Goal: Task Accomplishment & Management: Use online tool/utility

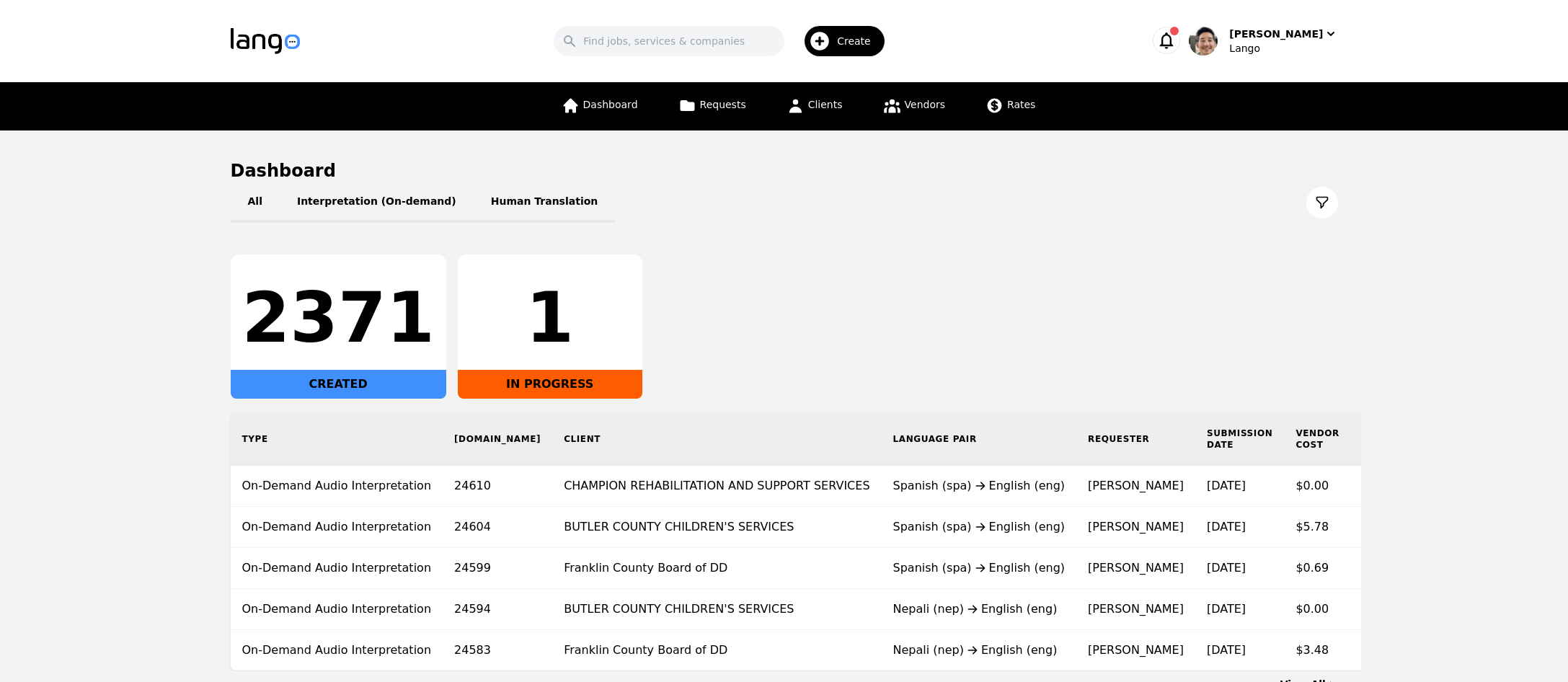
click at [1087, 222] on div "All Interpretation (On-demand) Human Translation" at bounding box center [784, 202] width 1108 height 40
click at [730, 106] on span "Requests" at bounding box center [722, 104] width 46 height 12
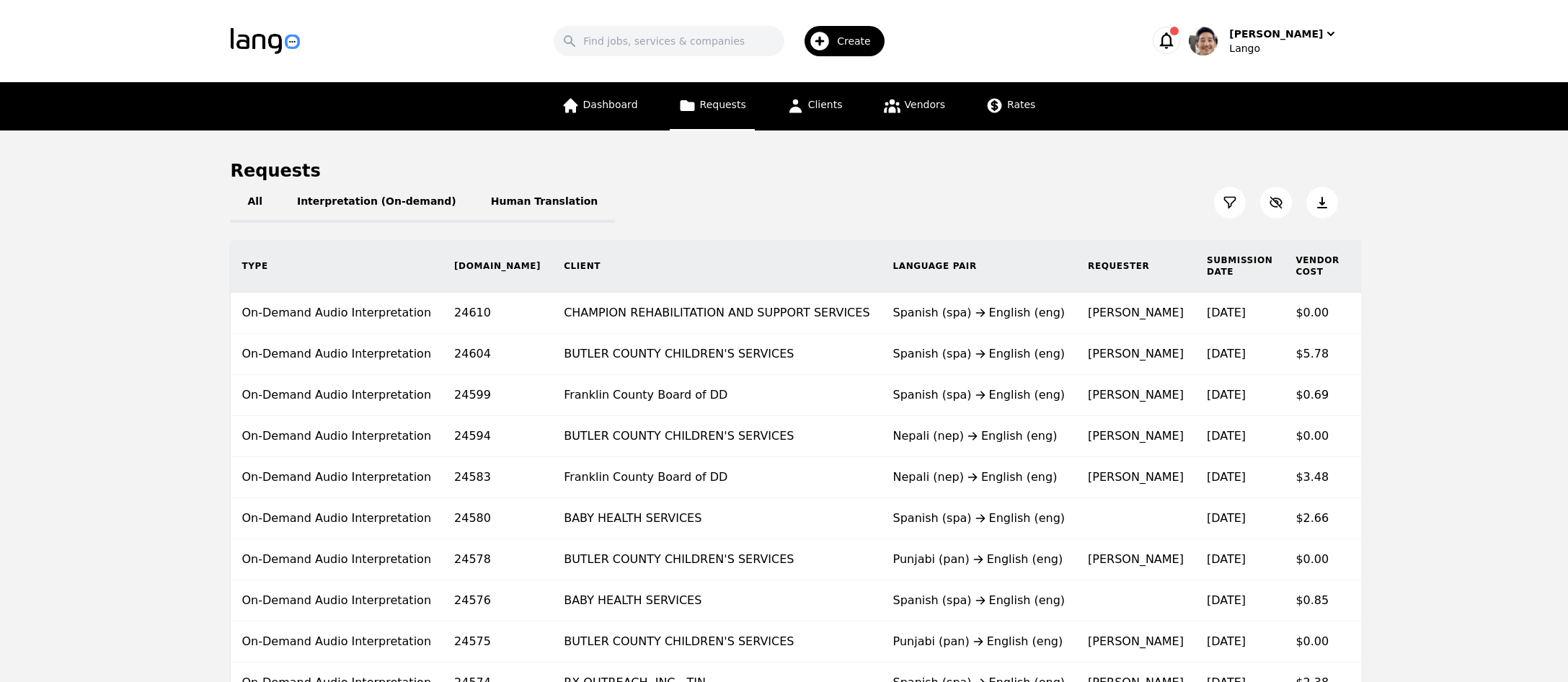
click at [1232, 204] on icon at bounding box center [1230, 202] width 15 height 15
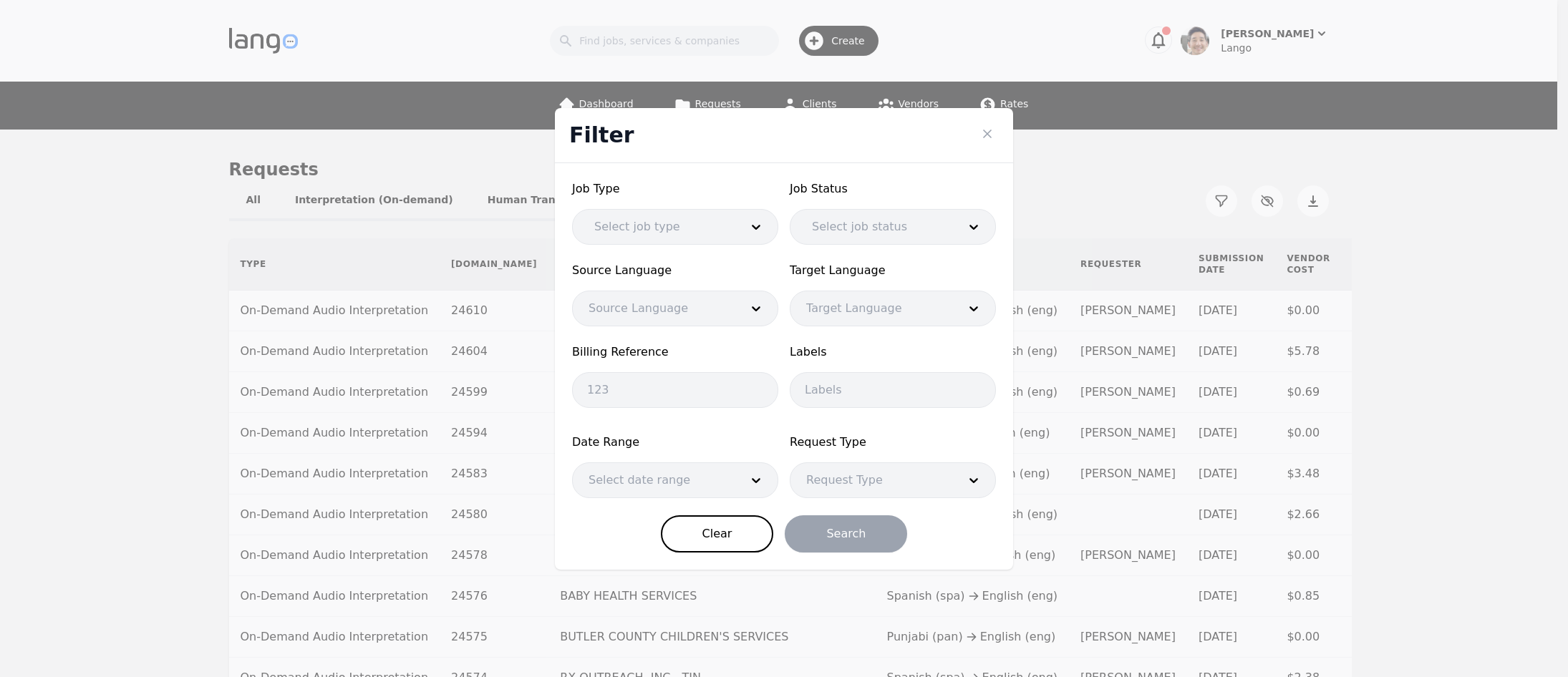
click at [675, 485] on div at bounding box center [653, 480] width 162 height 34
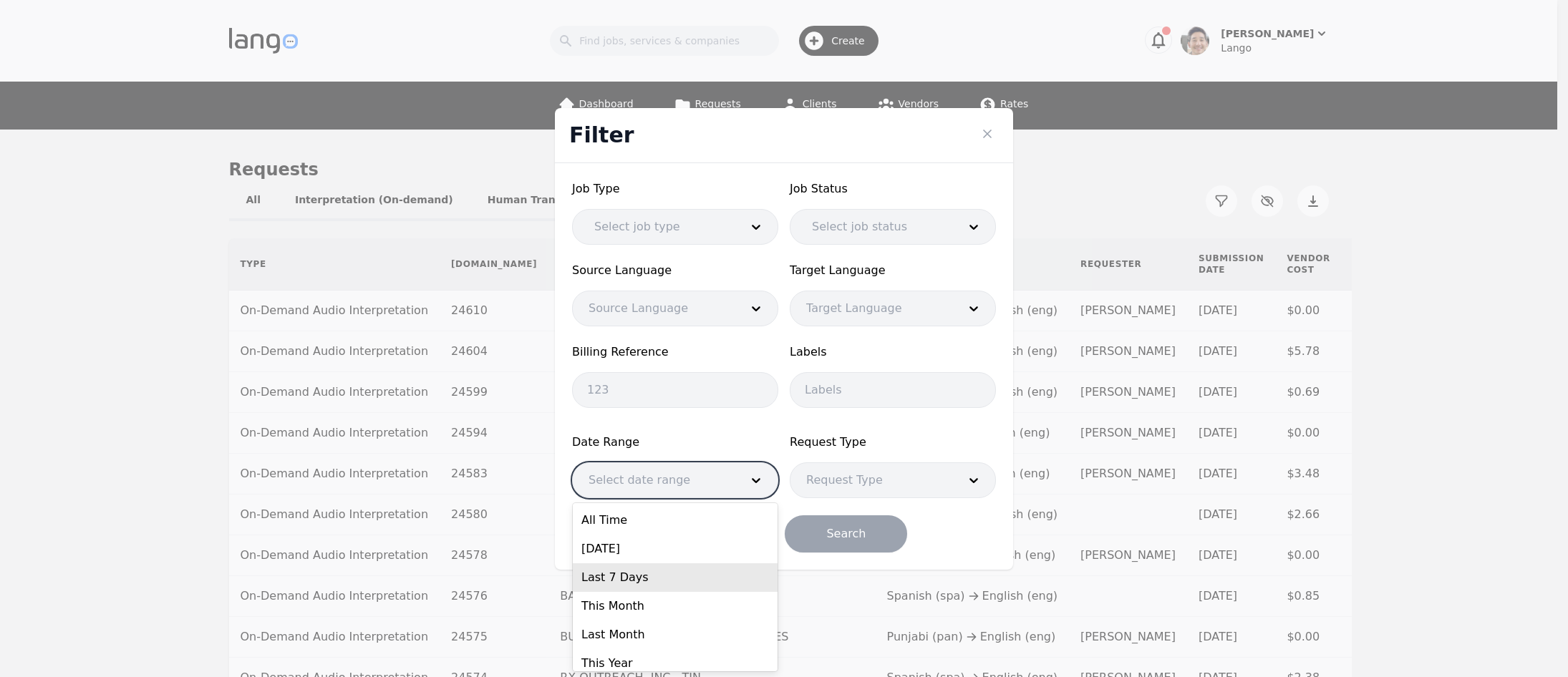
click at [665, 573] on div "Last 7 Days" at bounding box center [675, 577] width 205 height 29
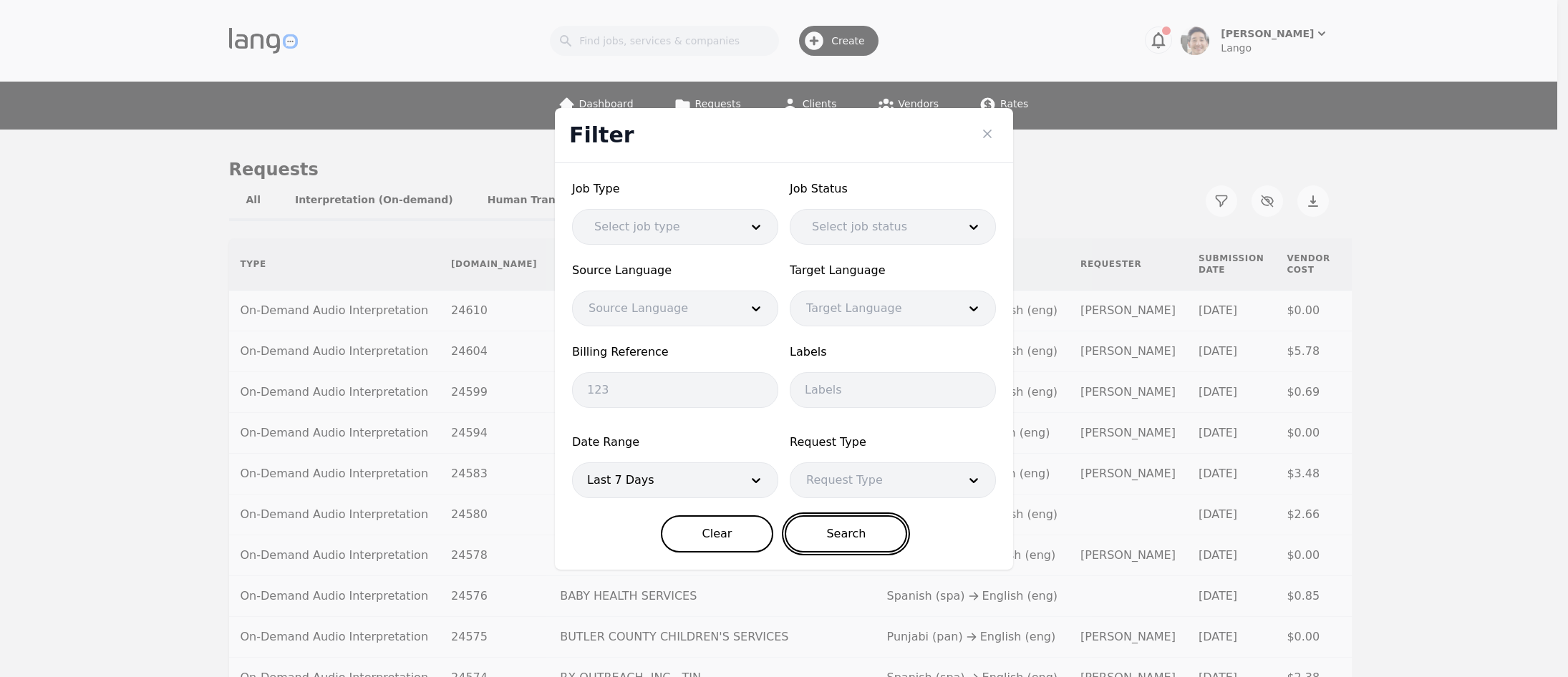
click at [877, 533] on button "Search" at bounding box center [846, 534] width 122 height 37
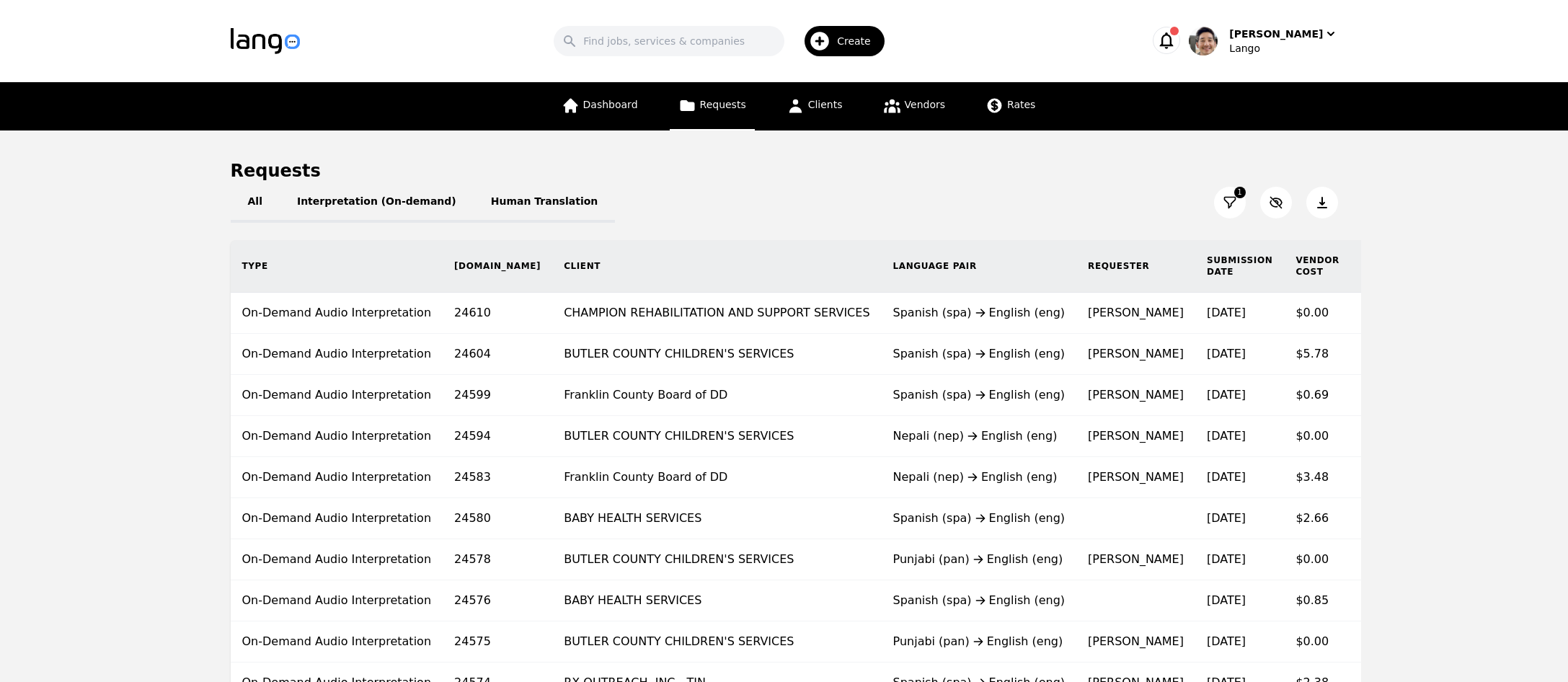
click at [1315, 207] on icon at bounding box center [1322, 202] width 15 height 15
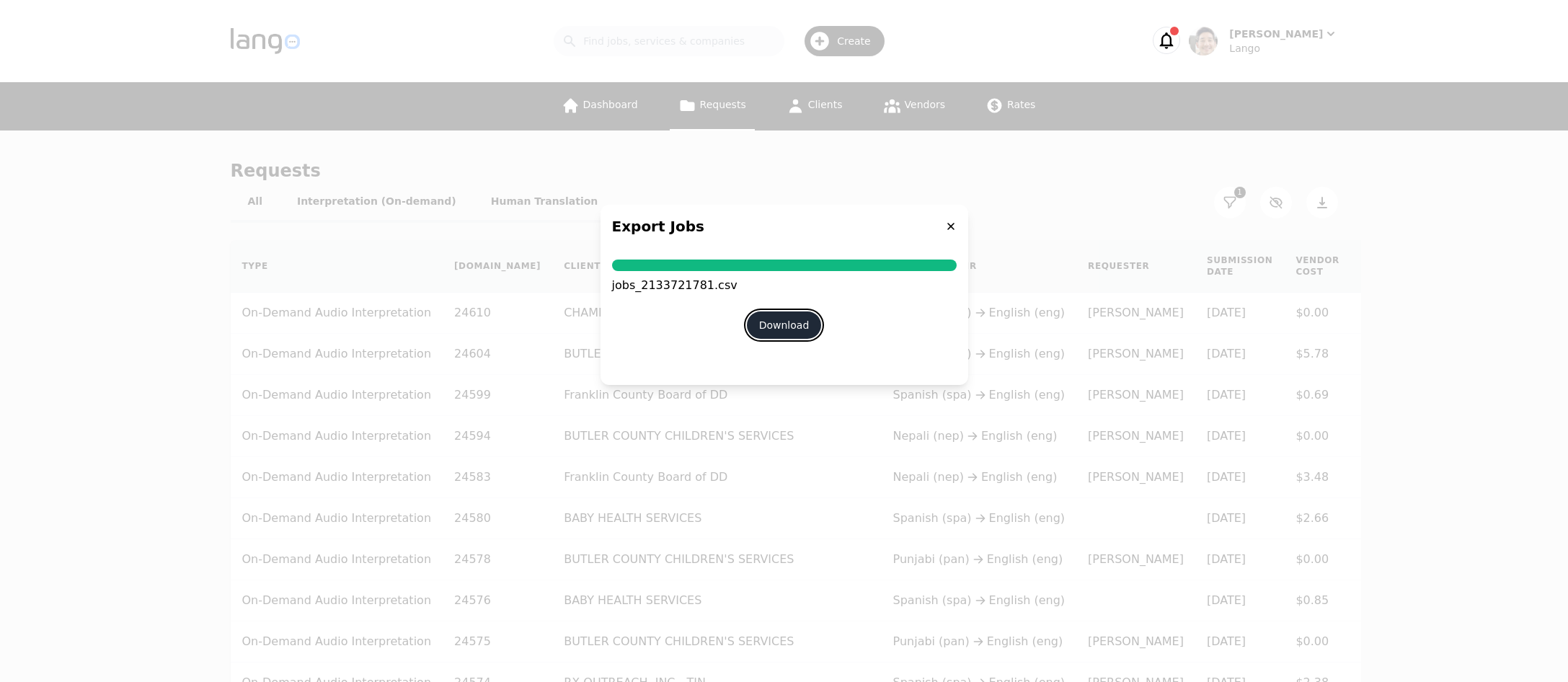
click at [796, 329] on button "Download" at bounding box center [785, 325] width 75 height 27
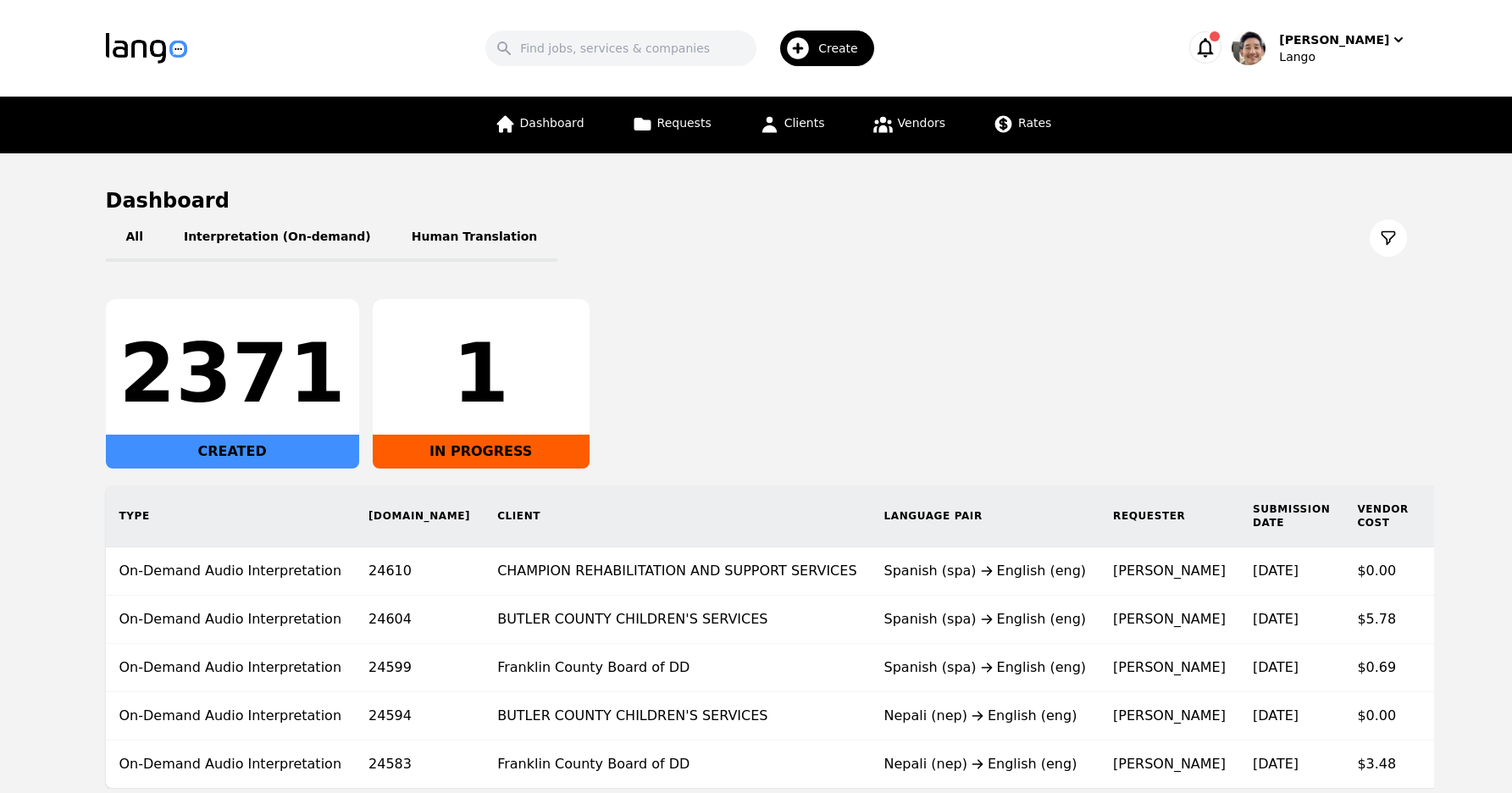
click at [1027, 393] on div "2371 CREATED 1 IN PROGRESS" at bounding box center [756, 383] width 1302 height 169
